Goal: Navigation & Orientation: Find specific page/section

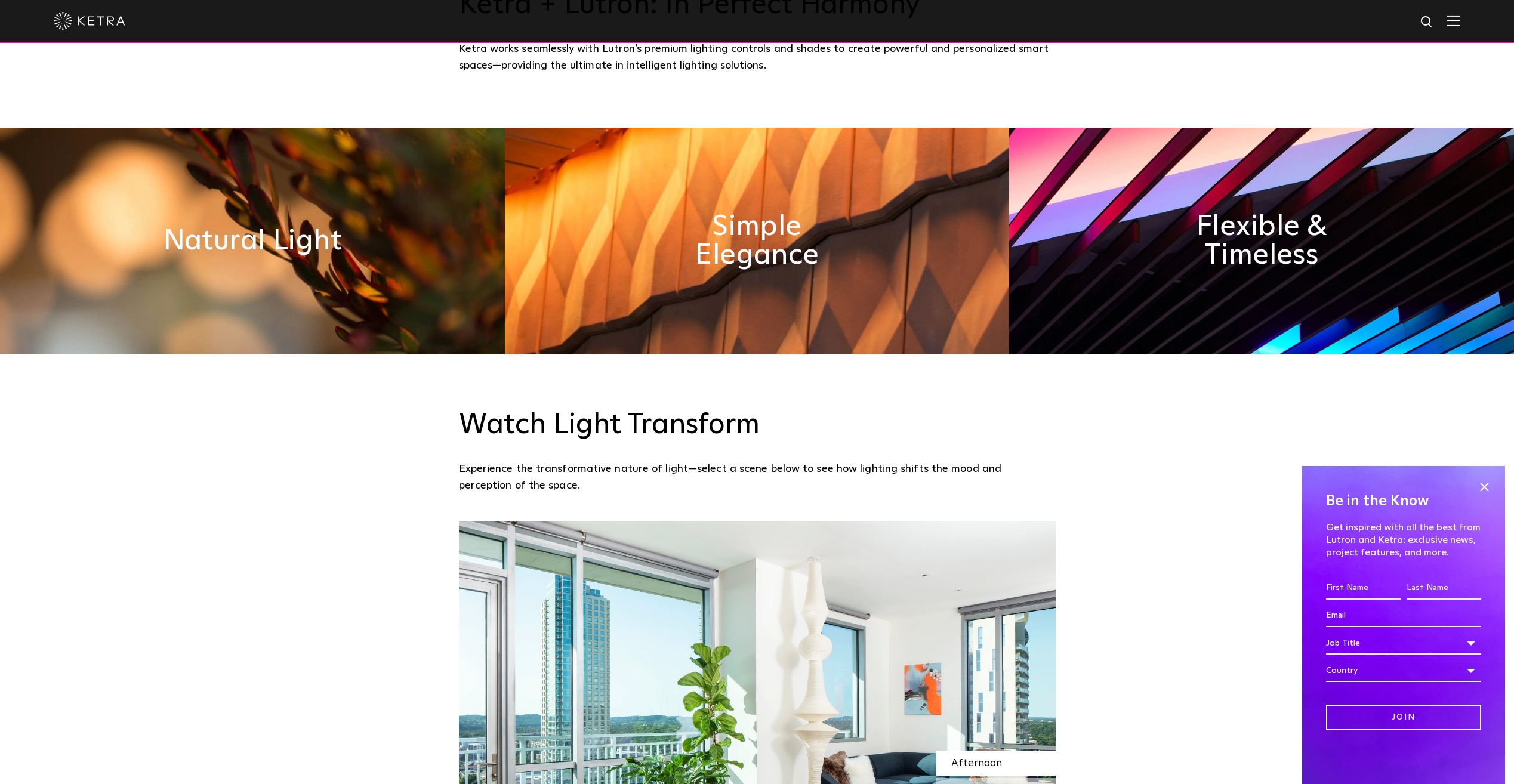
scroll to position [895, 0]
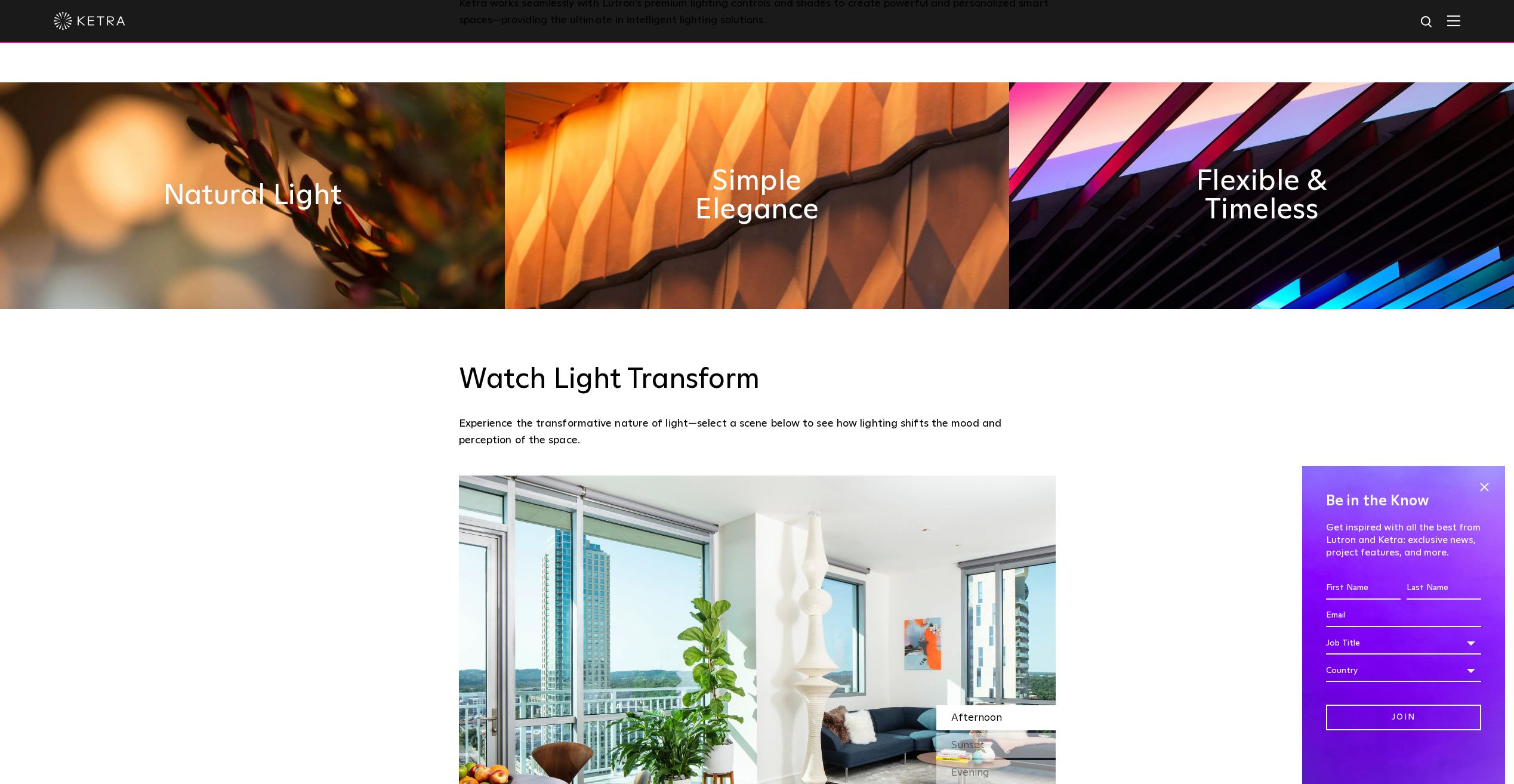
click at [1493, 484] on div "Be in the Know Get inspired with all the best from Lutron and Ketra: exclusive …" at bounding box center [1404, 625] width 203 height 318
click at [1489, 486] on span at bounding box center [1484, 486] width 18 height 18
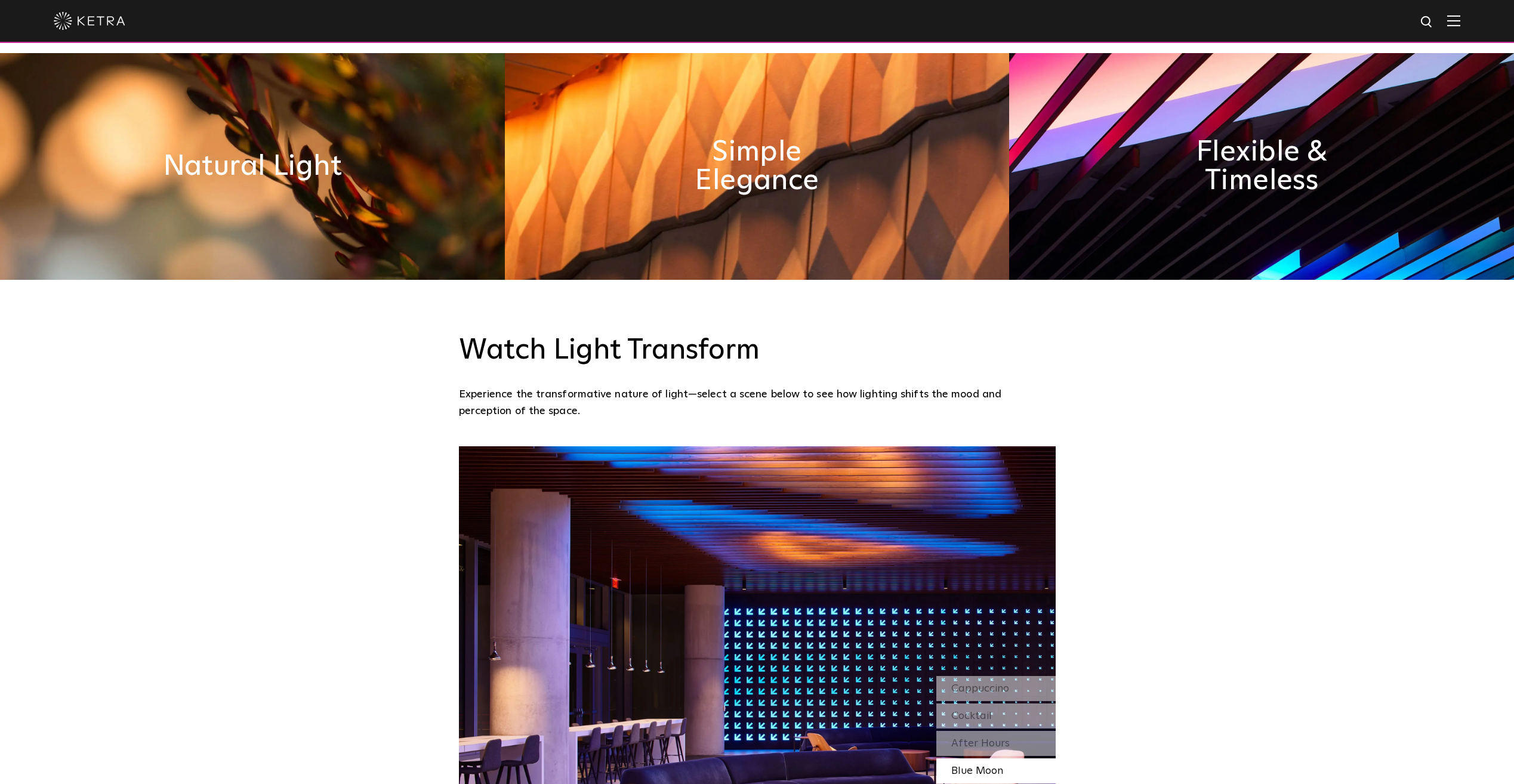
scroll to position [955, 0]
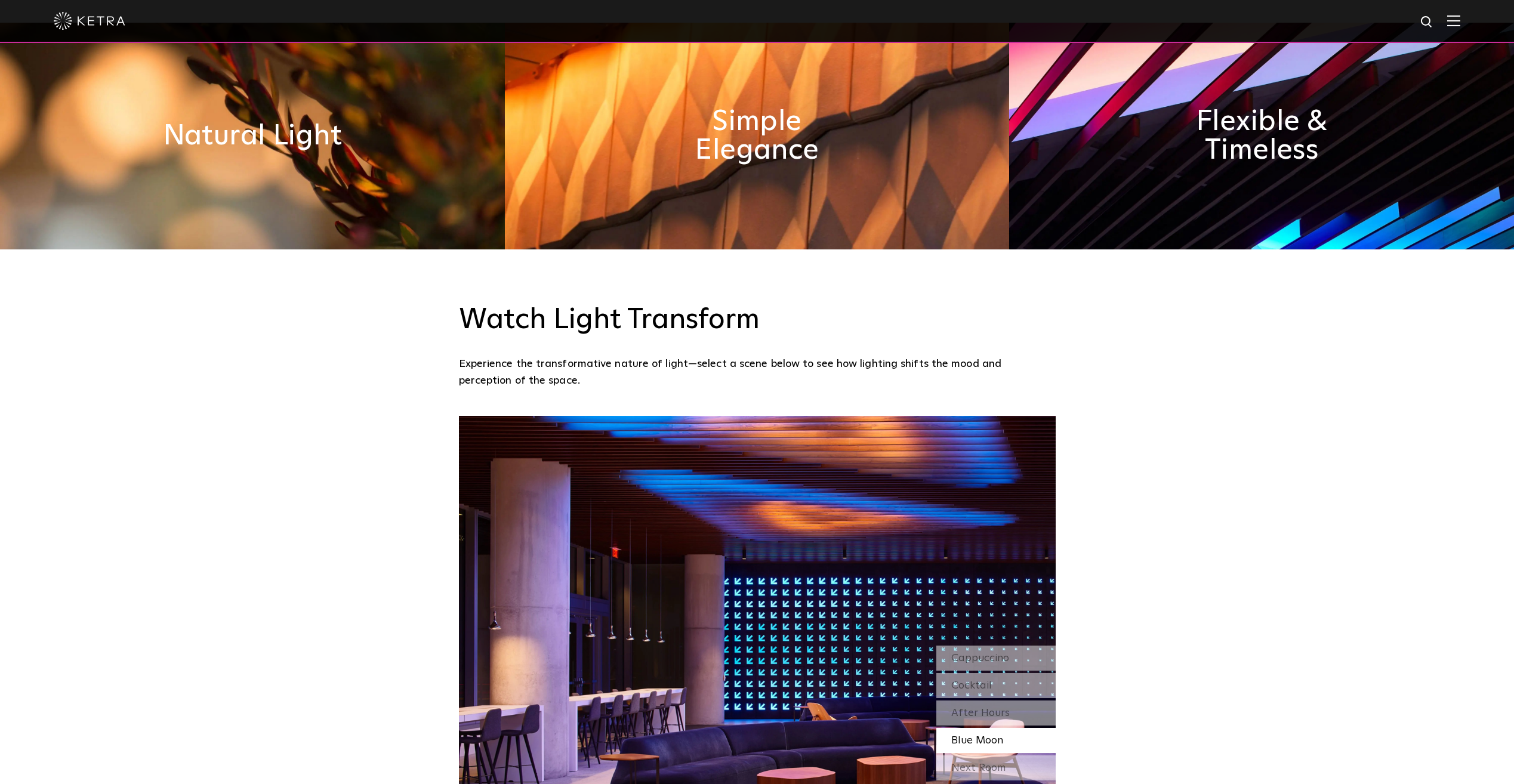
click at [323, 214] on img at bounding box center [252, 136] width 505 height 227
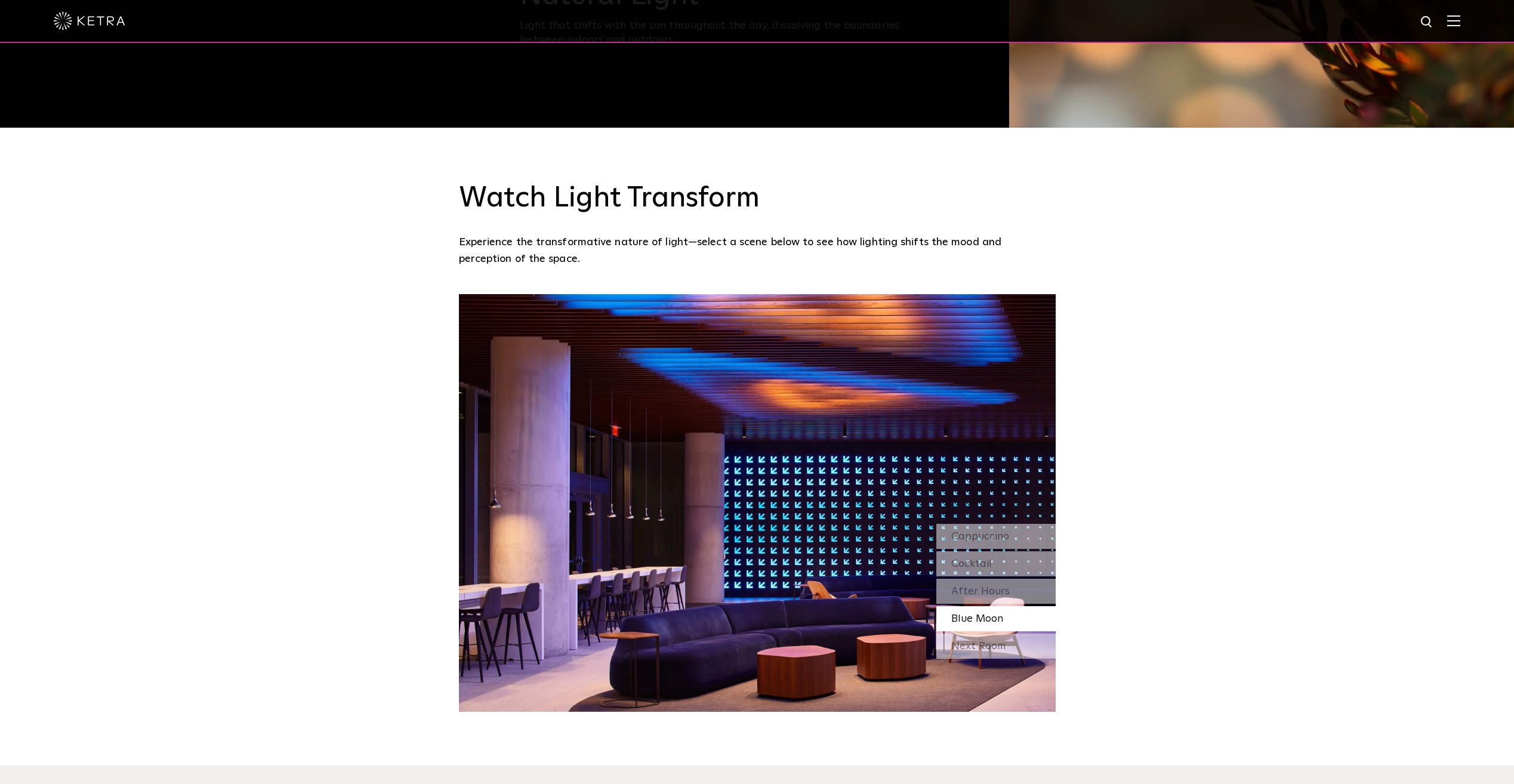
scroll to position [1193, 0]
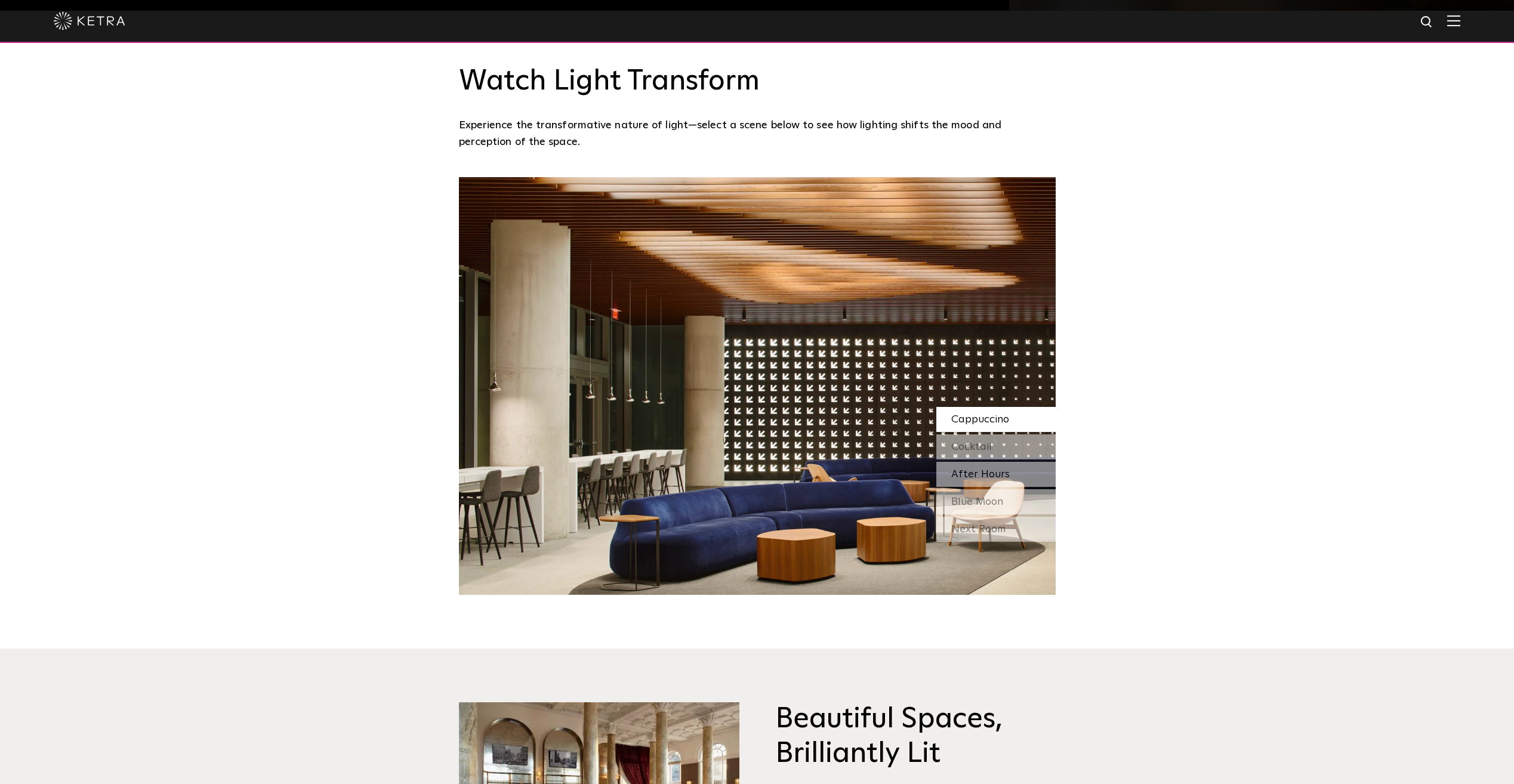
click at [1026, 476] on div "After Hours" at bounding box center [996, 474] width 119 height 25
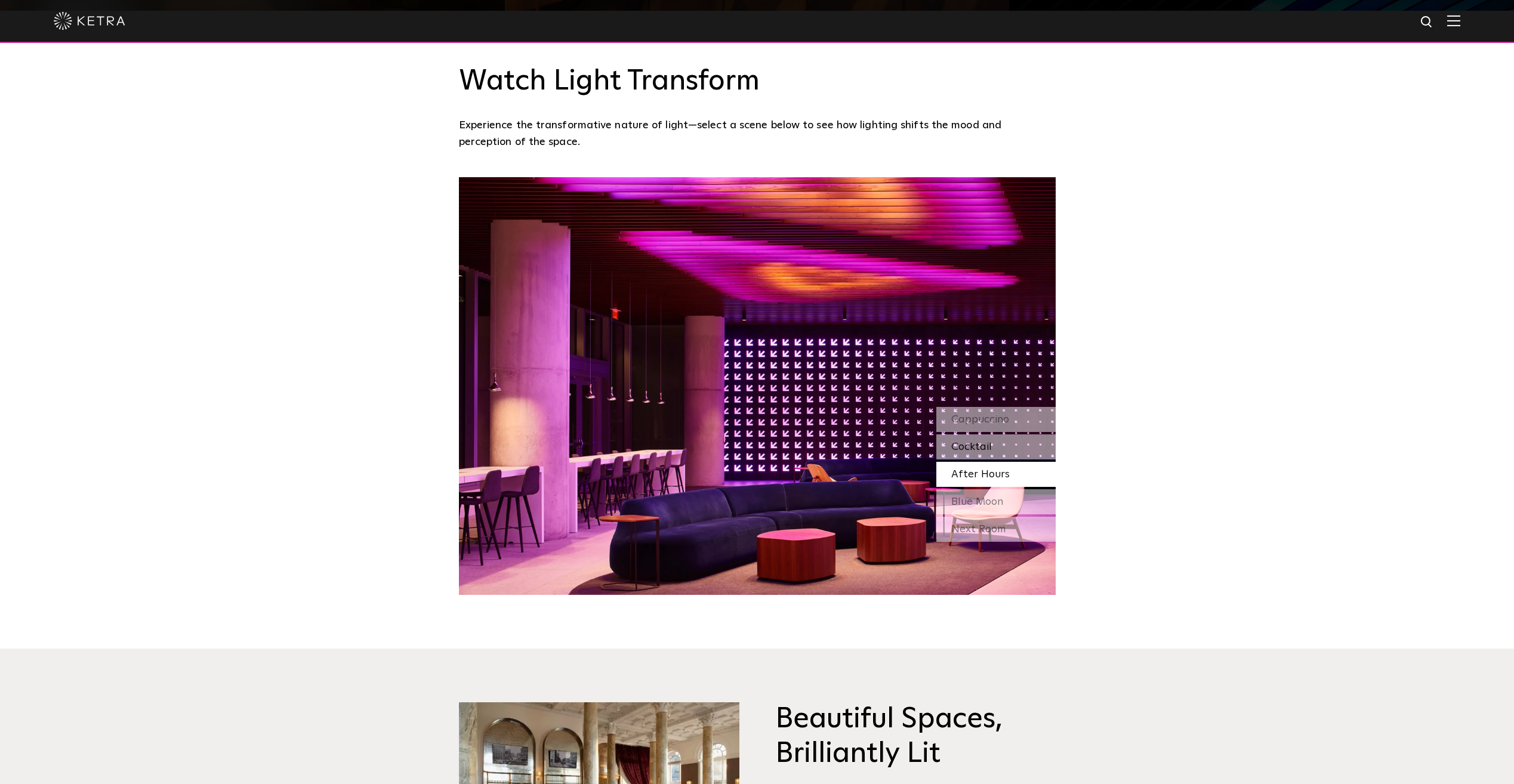
click at [1011, 446] on div "Cocktail" at bounding box center [996, 447] width 119 height 25
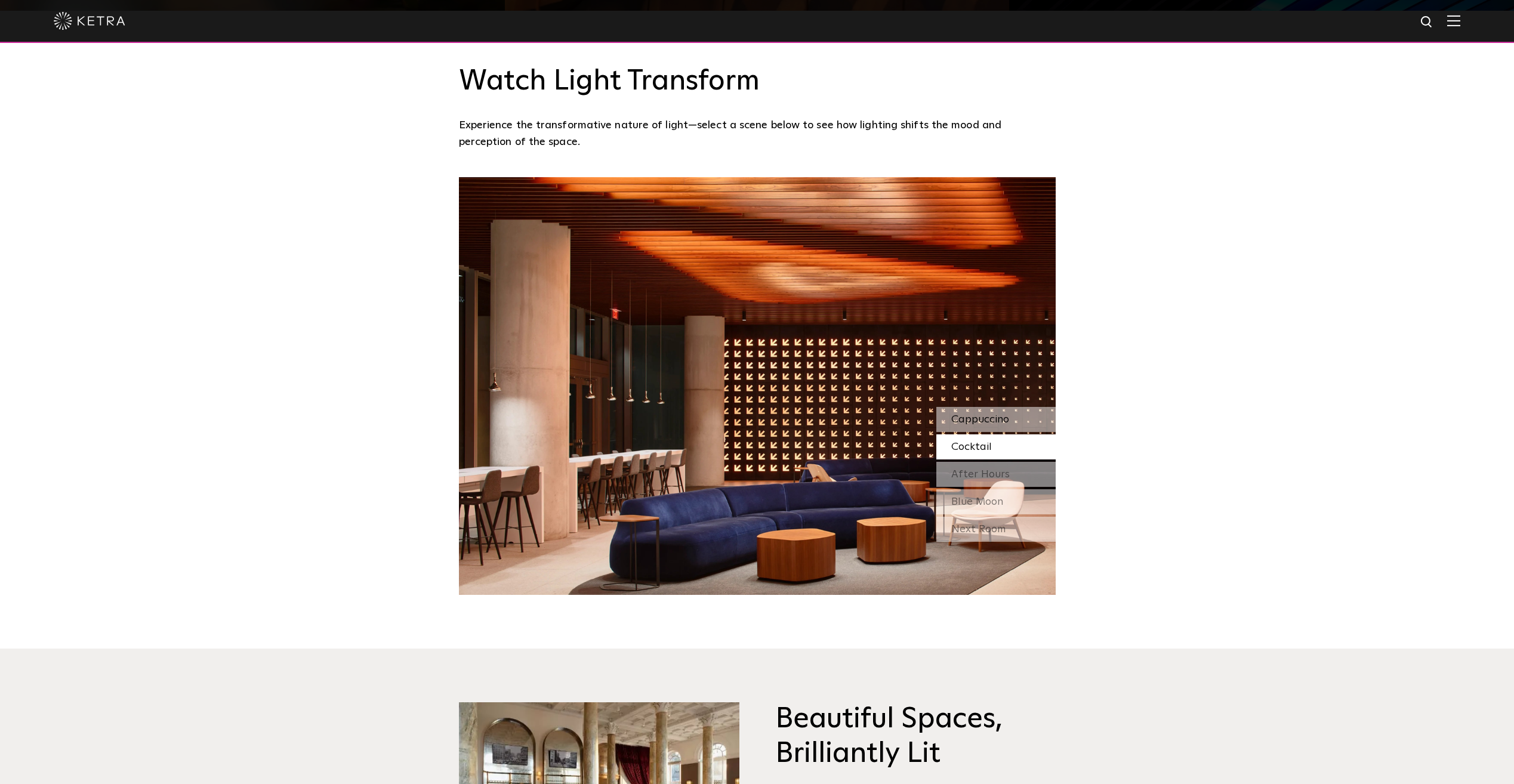
click at [1007, 417] on span "Cappuccino" at bounding box center [980, 419] width 58 height 11
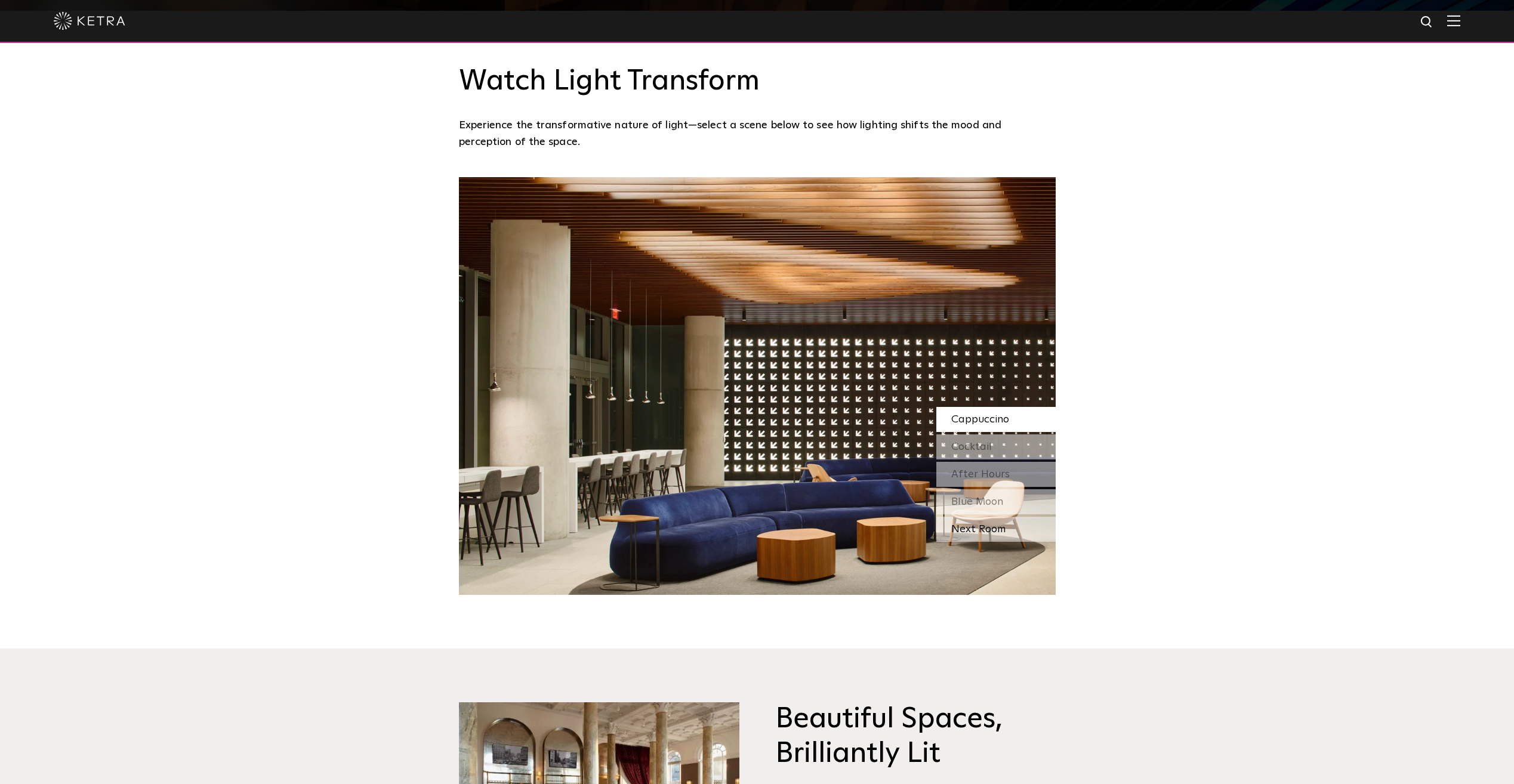
click at [989, 516] on div "Next Room" at bounding box center [996, 529] width 119 height 25
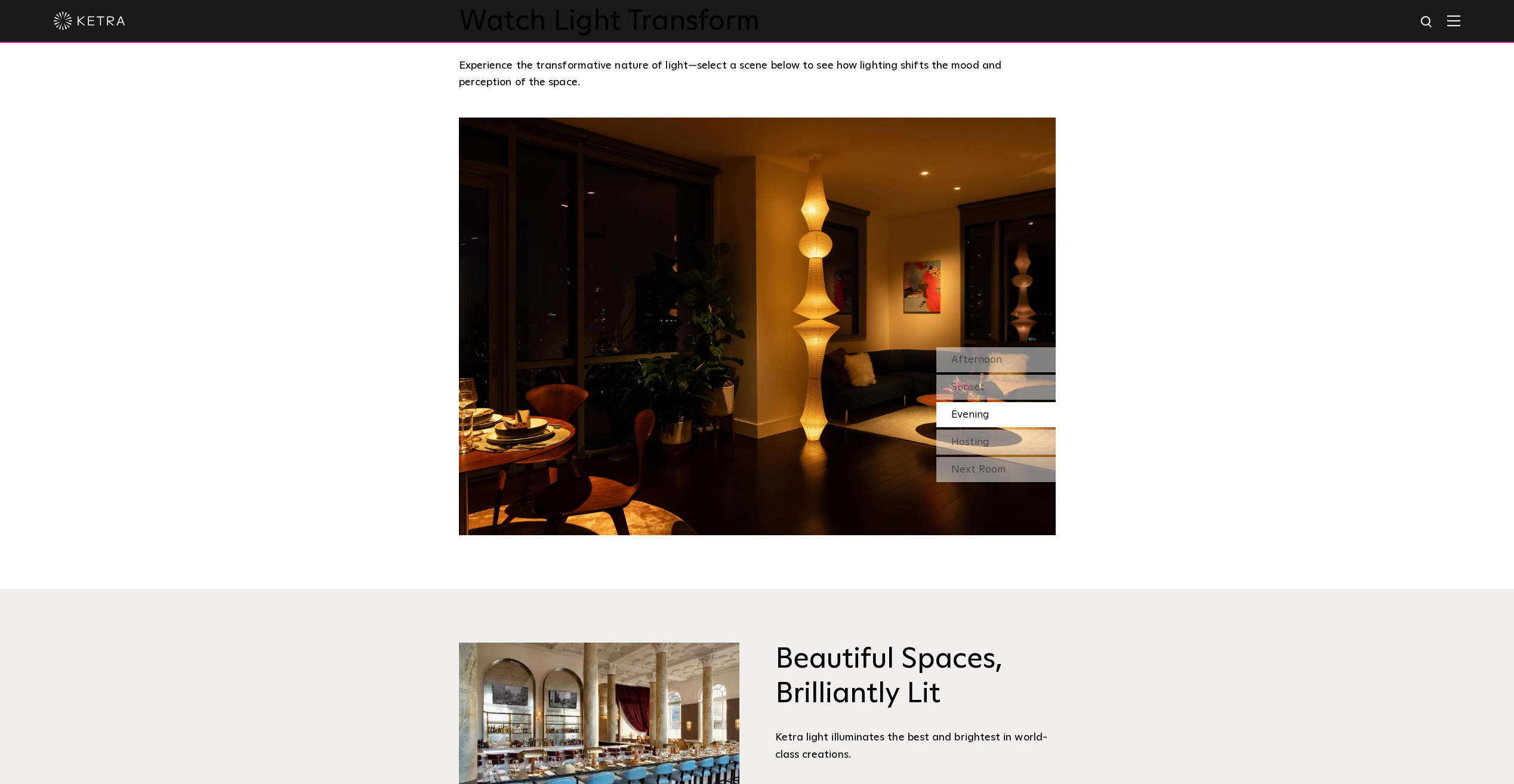
click at [749, 347] on img at bounding box center [757, 326] width 597 height 417
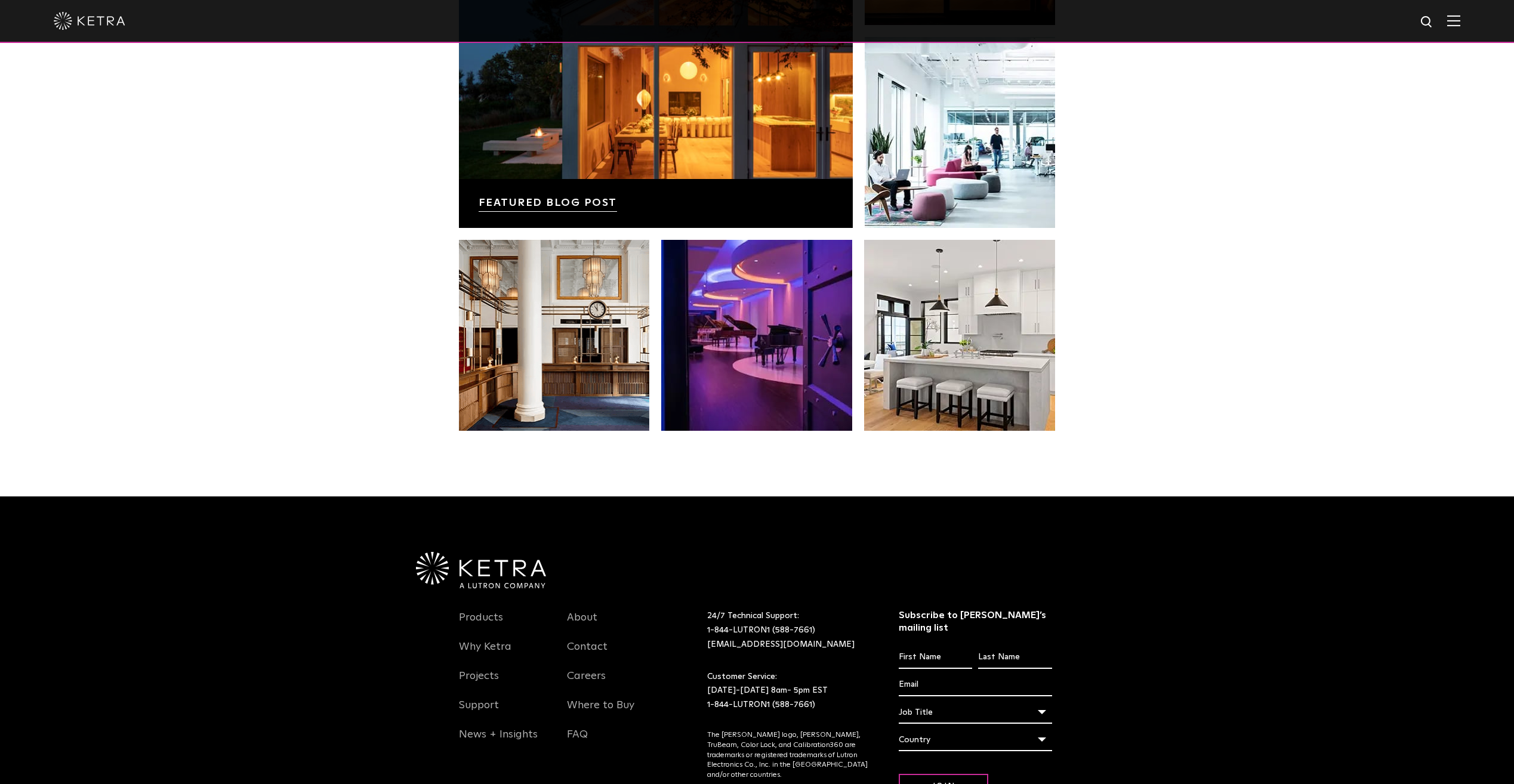
scroll to position [2446, 0]
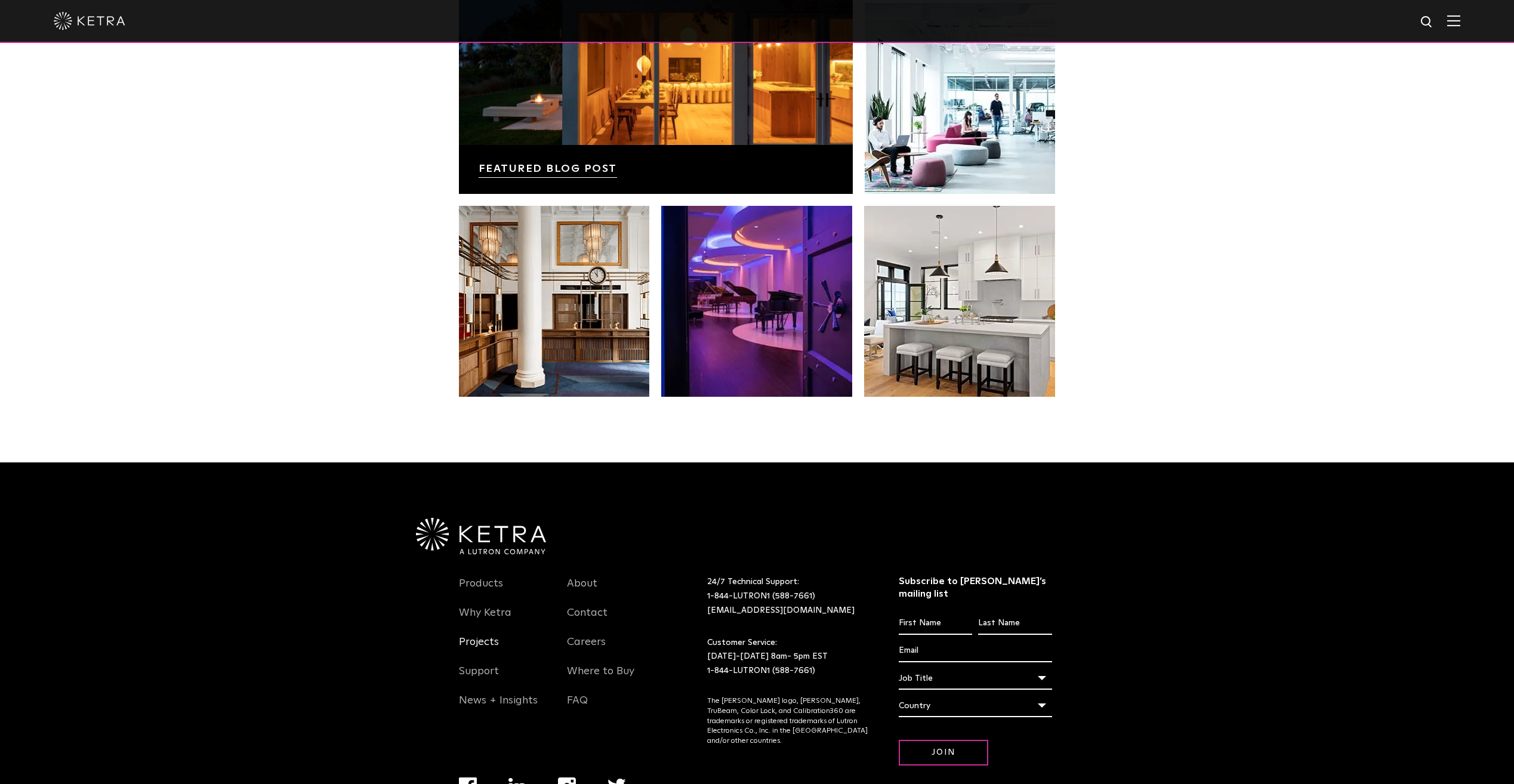
click at [490, 649] on link "Projects" at bounding box center [478, 649] width 40 height 27
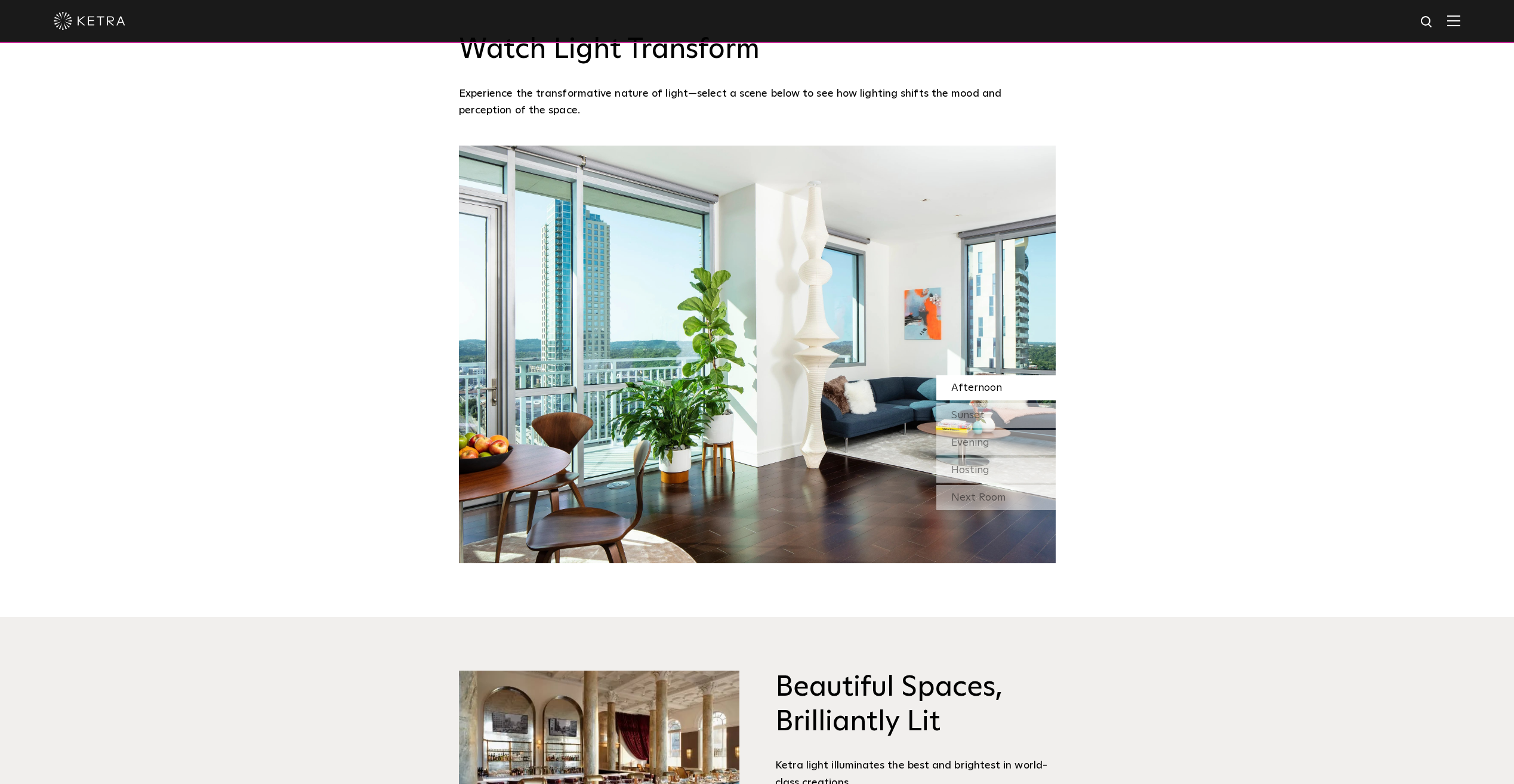
scroll to position [1134, 0]
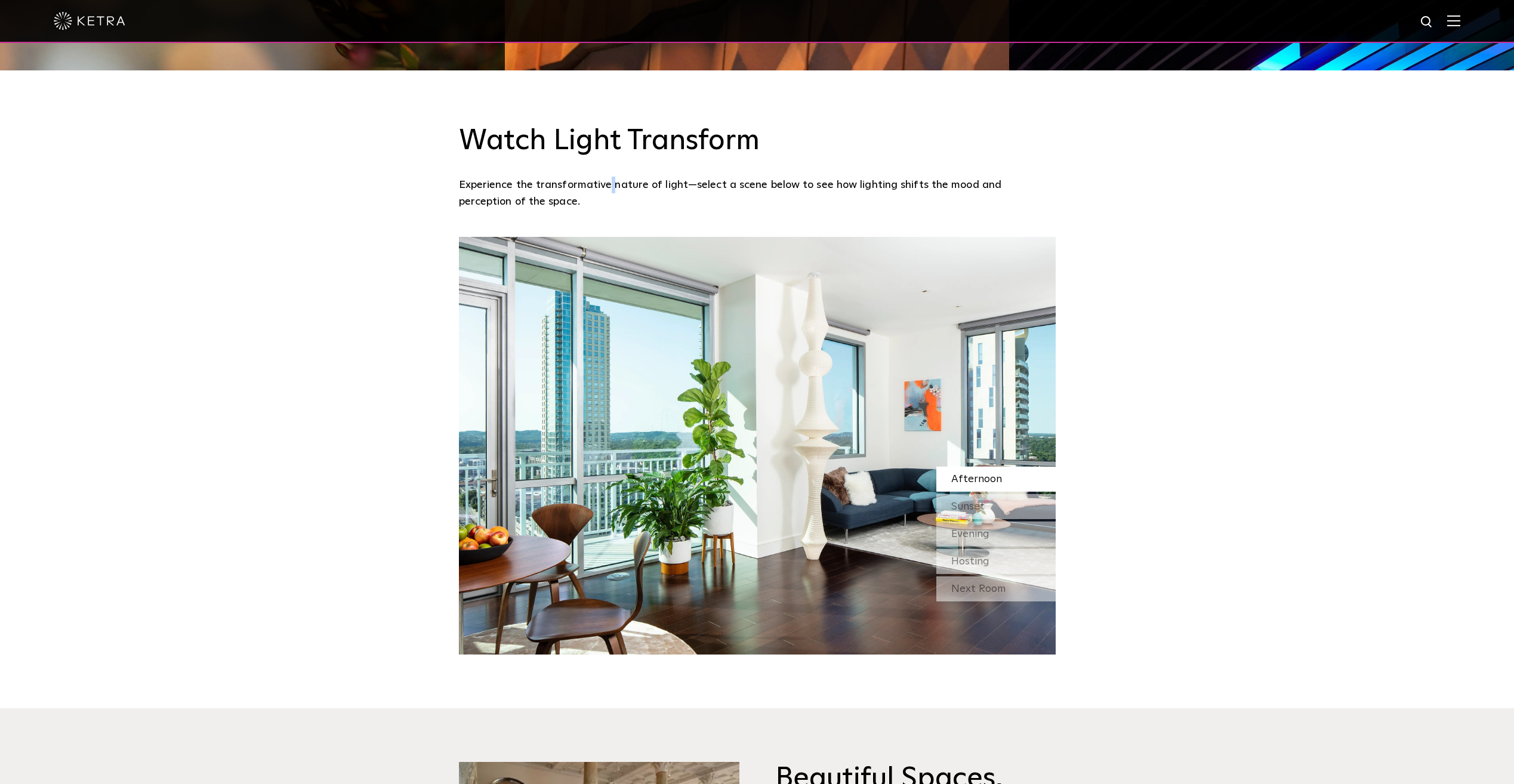
click at [611, 163] on div "Watch Light Transform Experience the transformative nature of light—select a sc…" at bounding box center [757, 167] width 597 height 86
click at [765, 390] on img at bounding box center [757, 445] width 597 height 417
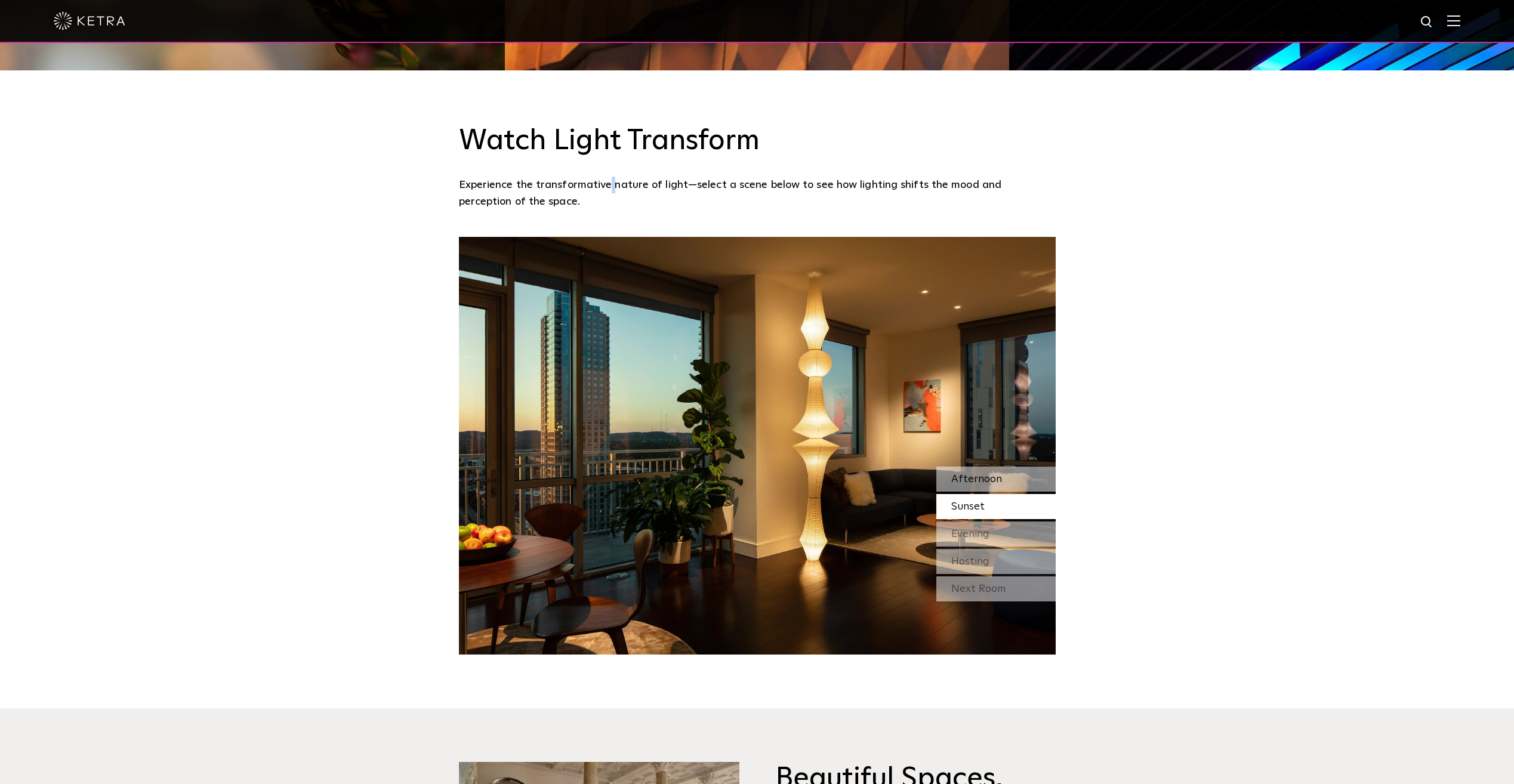
click at [1012, 480] on div "Afternoon" at bounding box center [996, 479] width 119 height 25
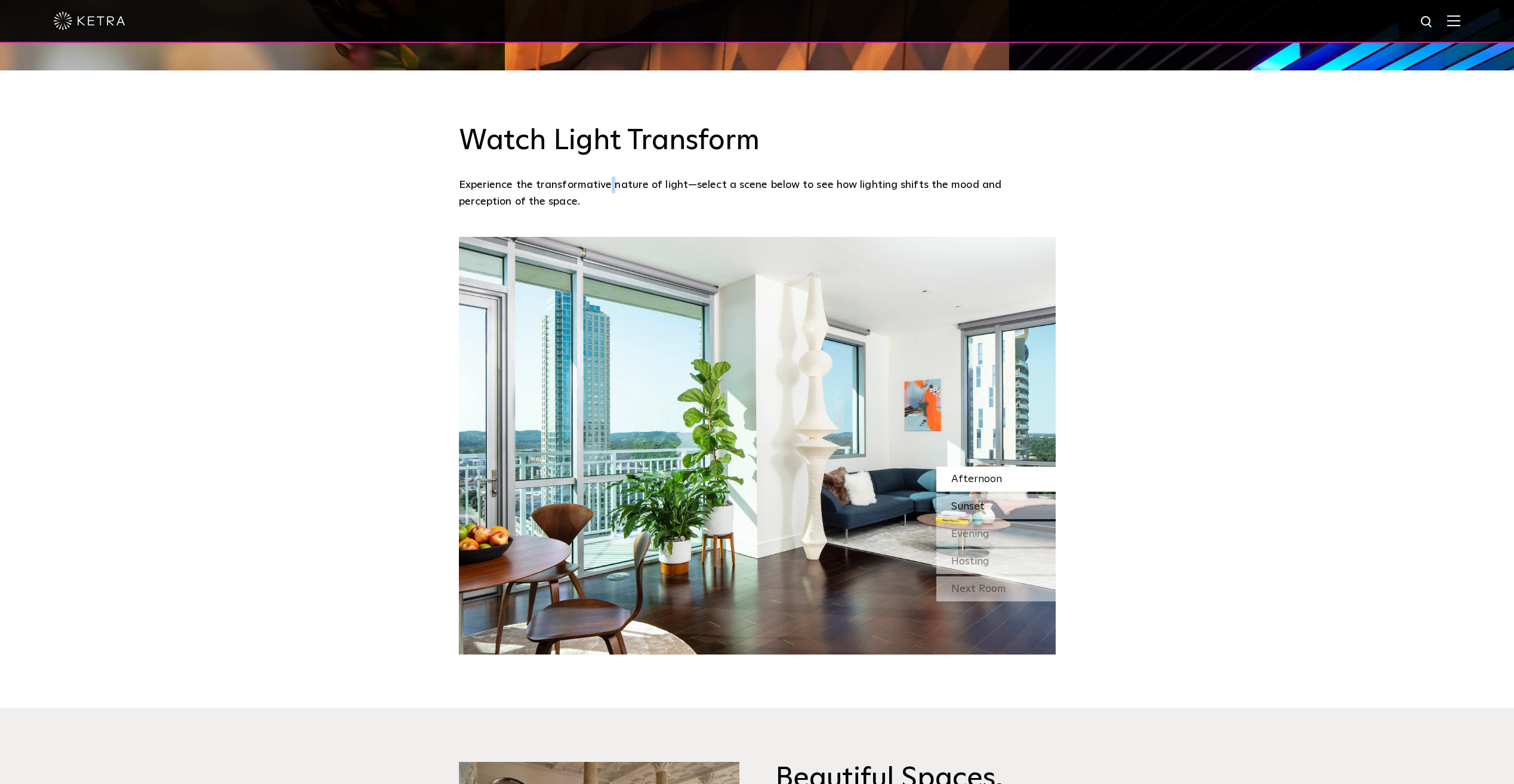
drag, startPoint x: 1010, startPoint y: 505, endPoint x: 1009, endPoint y: 512, distance: 7.1
click at [1008, 505] on div "Sunset" at bounding box center [996, 506] width 119 height 25
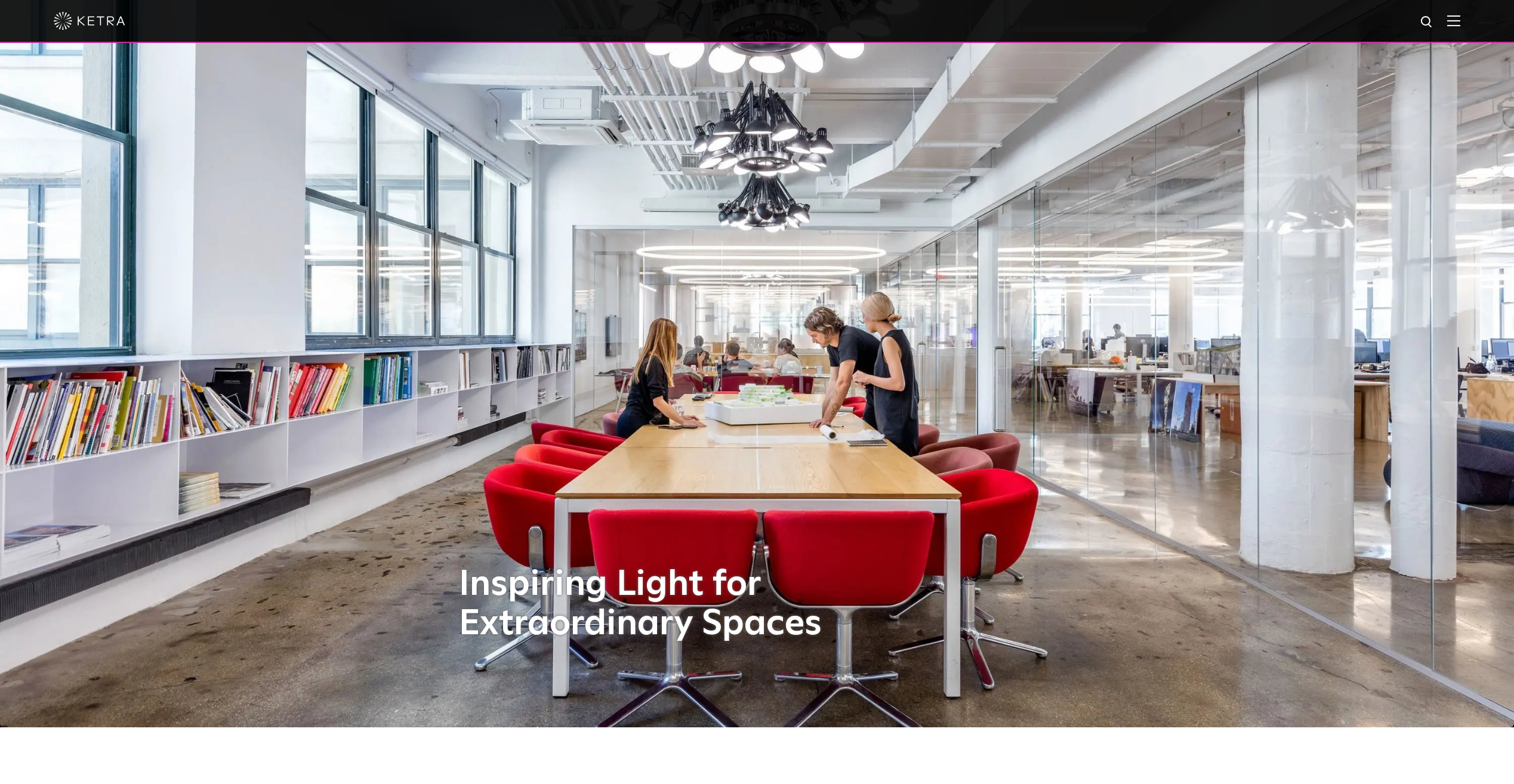
scroll to position [59, 0]
